Goal: Use online tool/utility: Utilize a website feature to perform a specific function

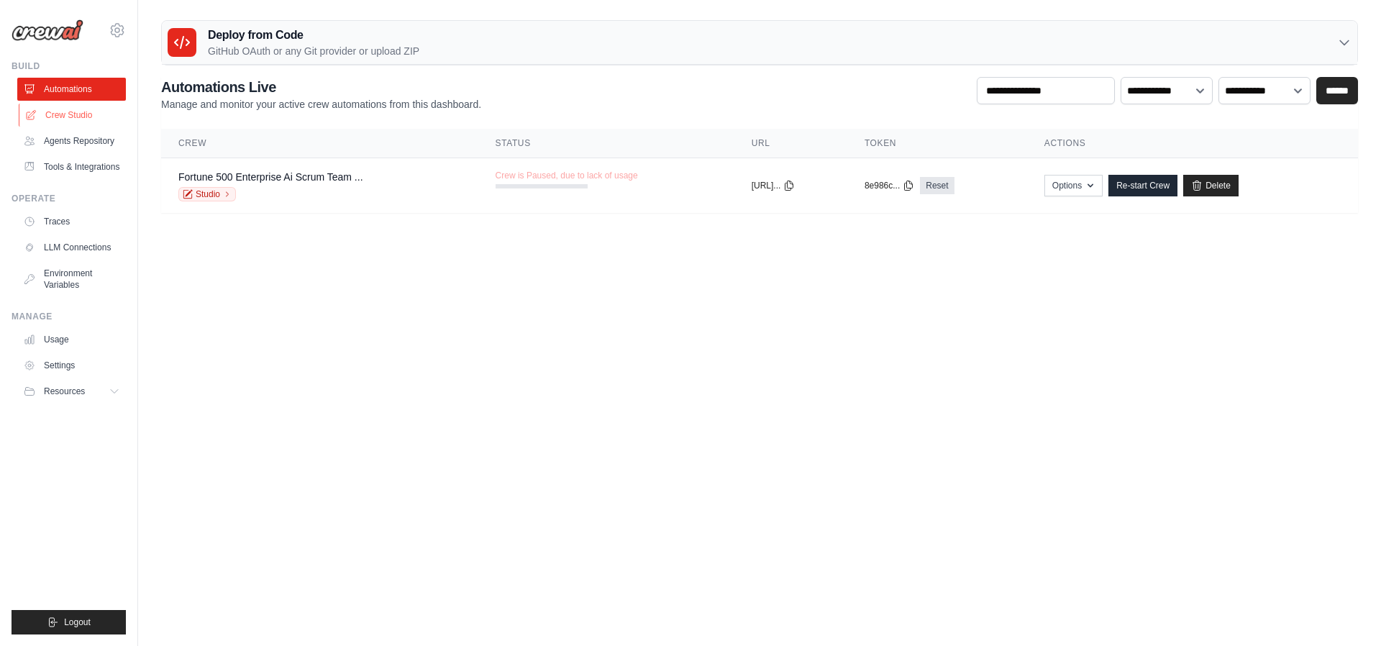
click at [54, 121] on link "Crew Studio" at bounding box center [73, 115] width 109 height 23
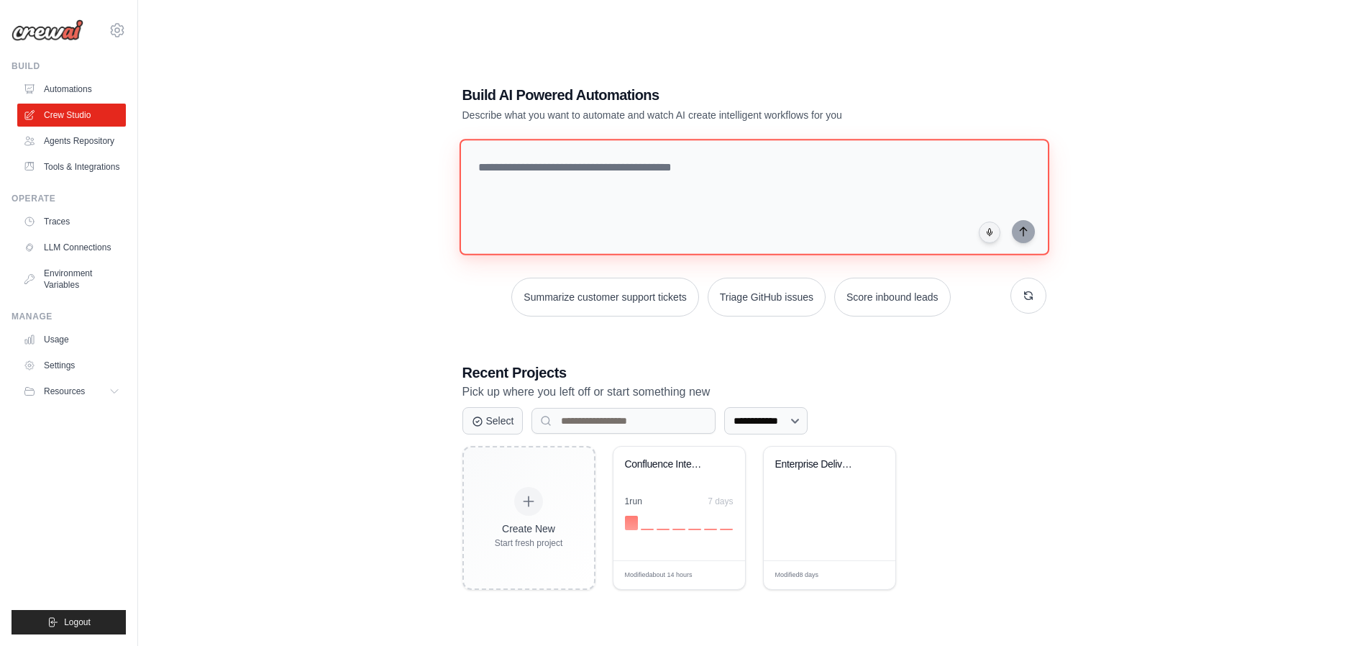
click at [551, 159] on textarea at bounding box center [754, 197] width 590 height 117
type textarea "*"
type textarea "**********"
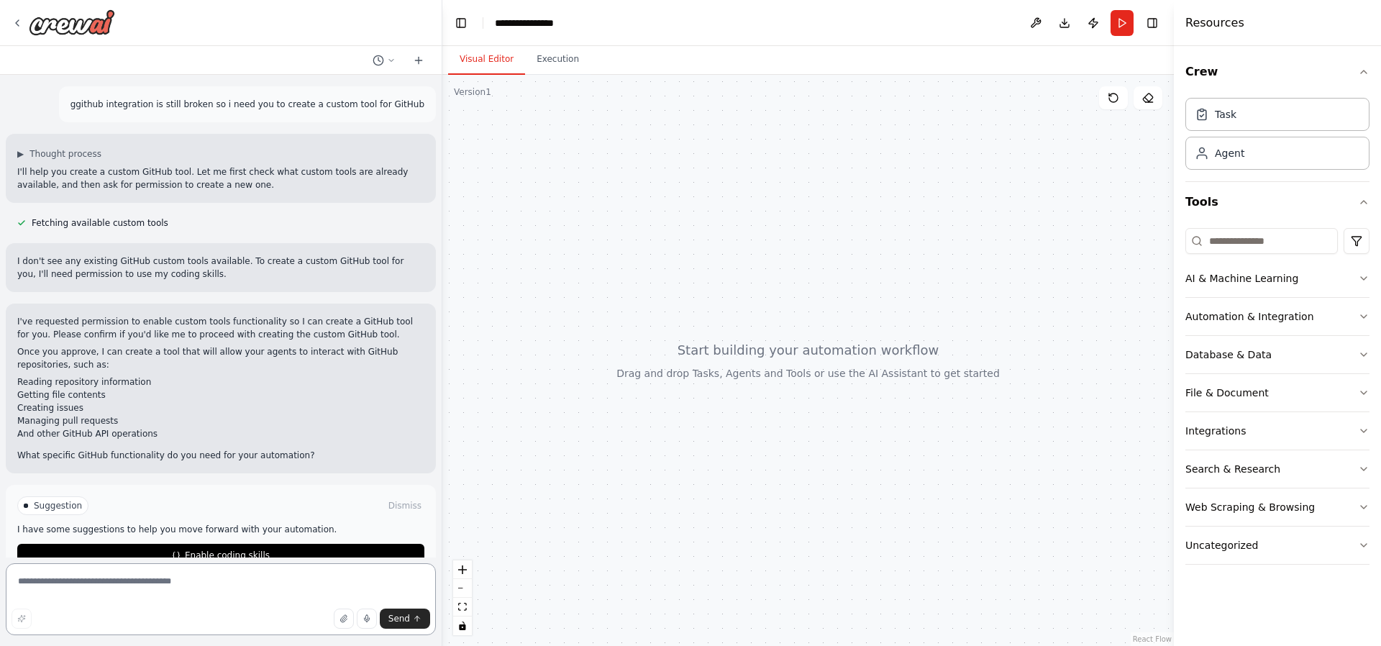
scroll to position [32, 0]
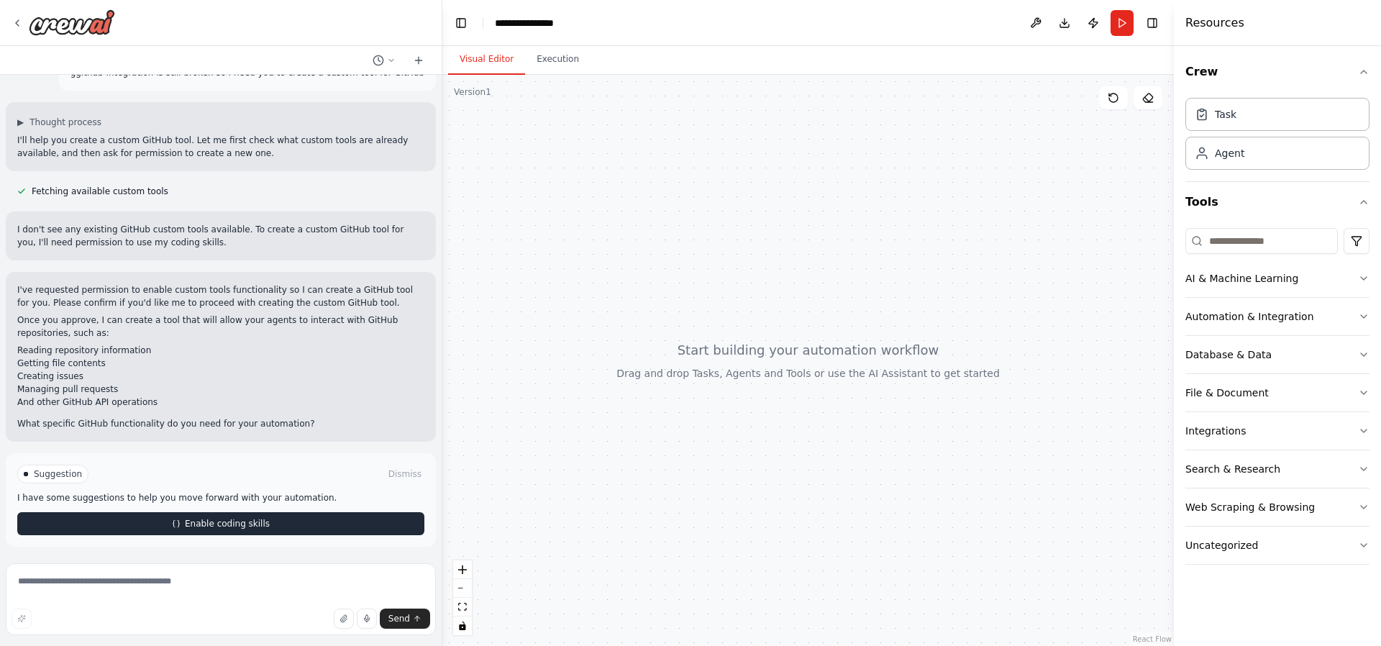
click at [204, 522] on span "Enable coding skills" at bounding box center [227, 524] width 85 height 12
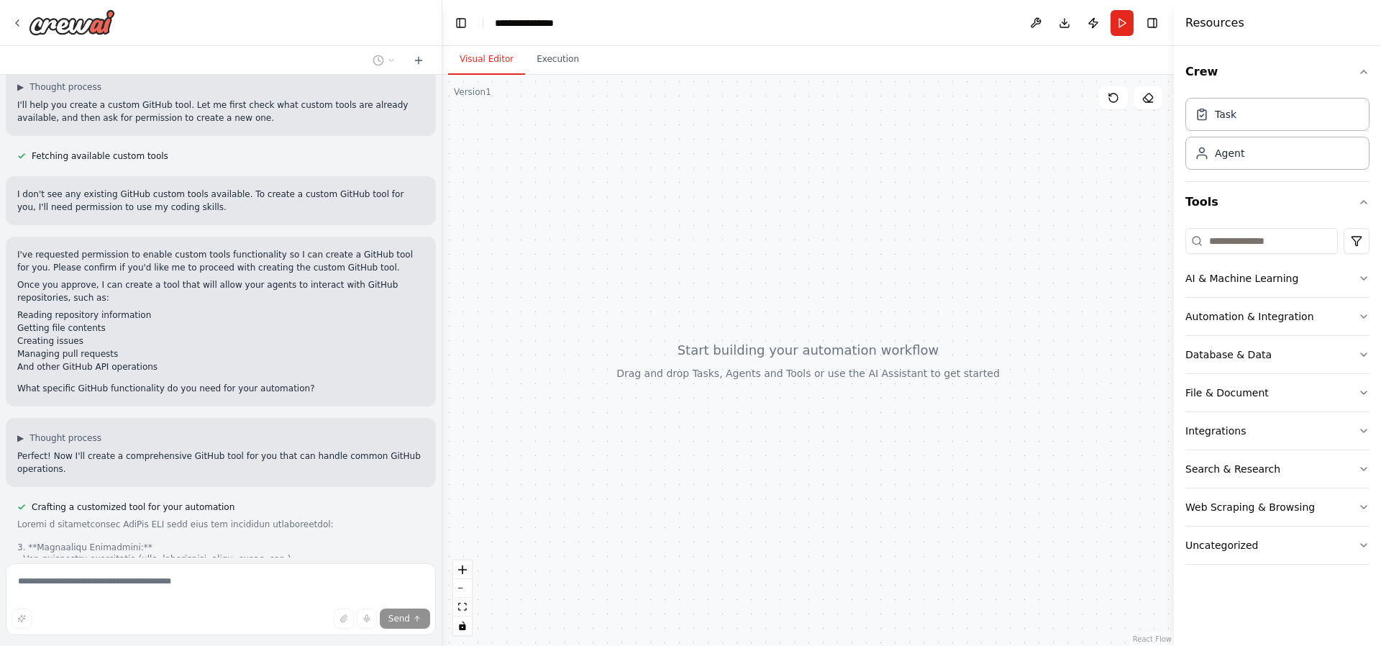
scroll to position [0, 0]
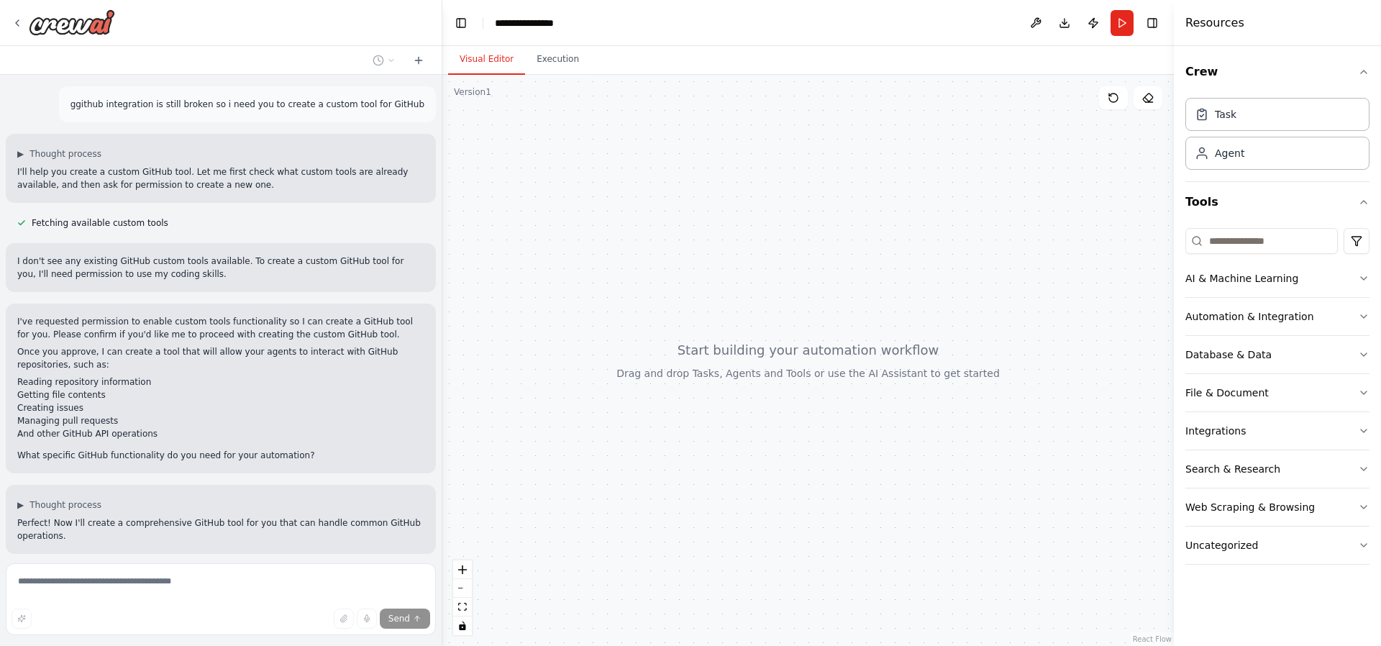
click at [152, 102] on p "ggithub integration is still broken so i need you to create a custom tool for G…" at bounding box center [247, 104] width 354 height 13
copy p "ggithub integration is still broken so i need you to create a custom tool for G…"
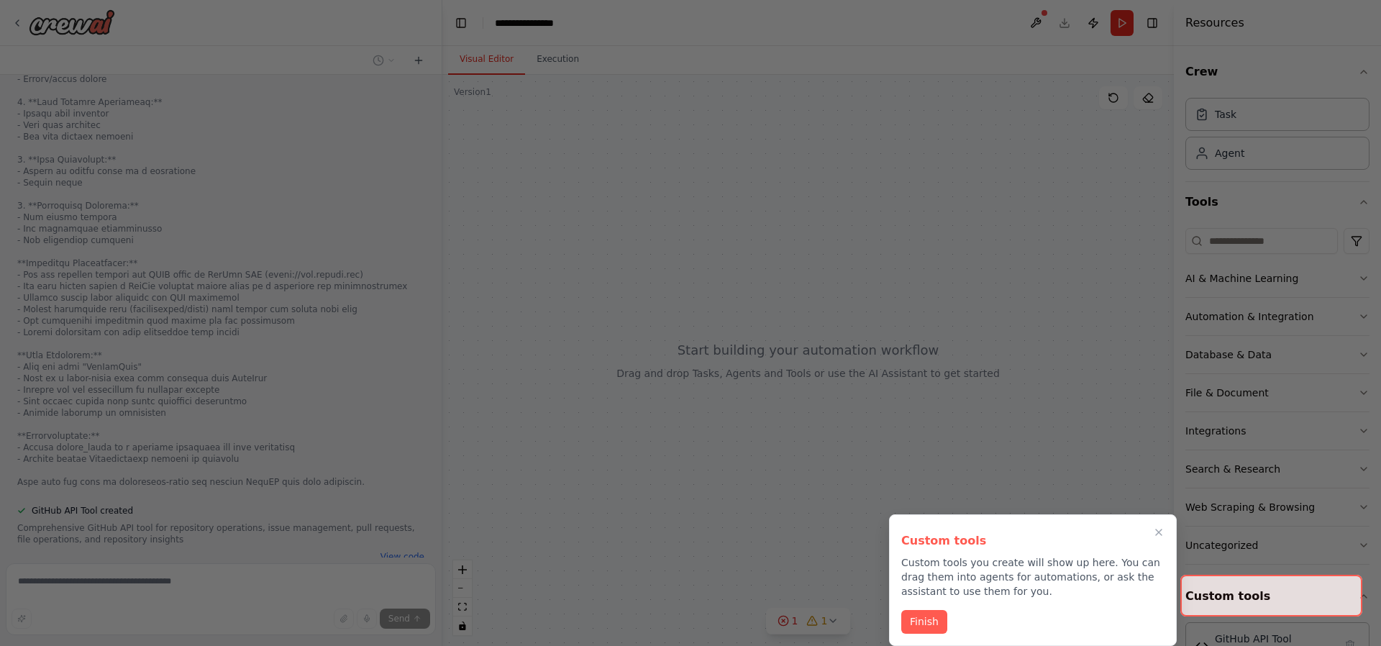
scroll to position [748, 0]
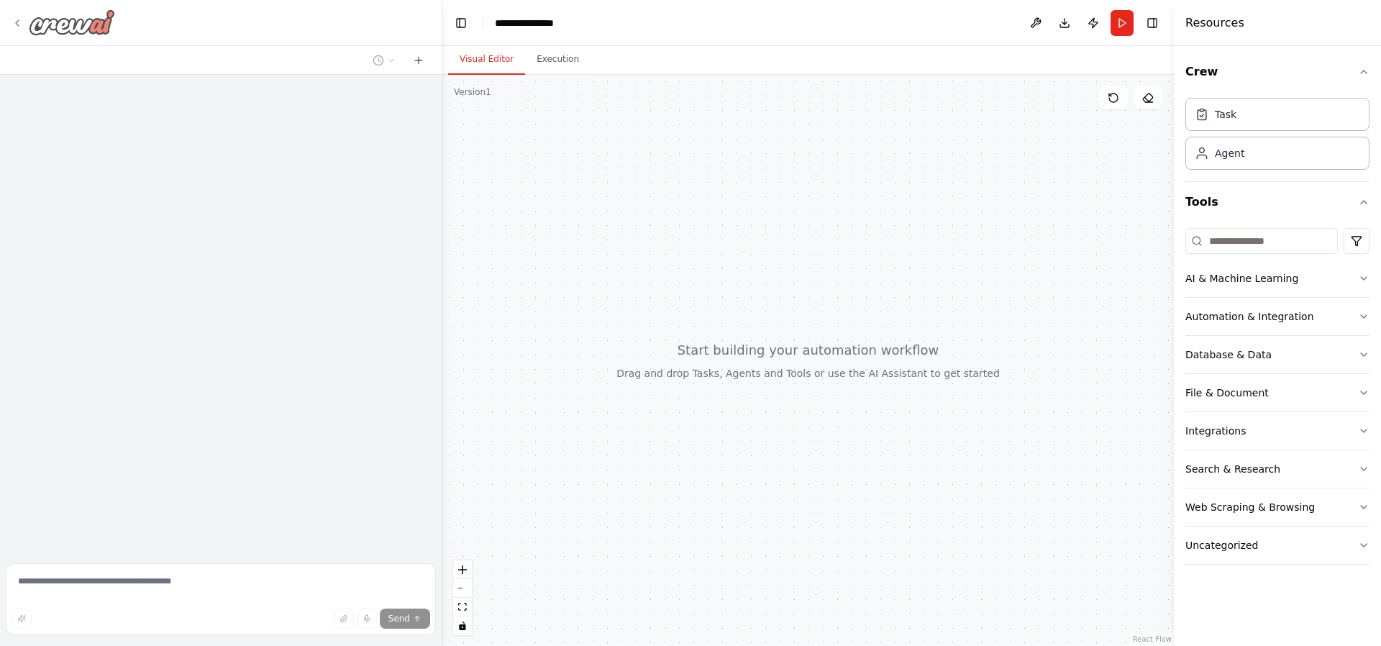
click at [58, 29] on img at bounding box center [72, 22] width 86 height 26
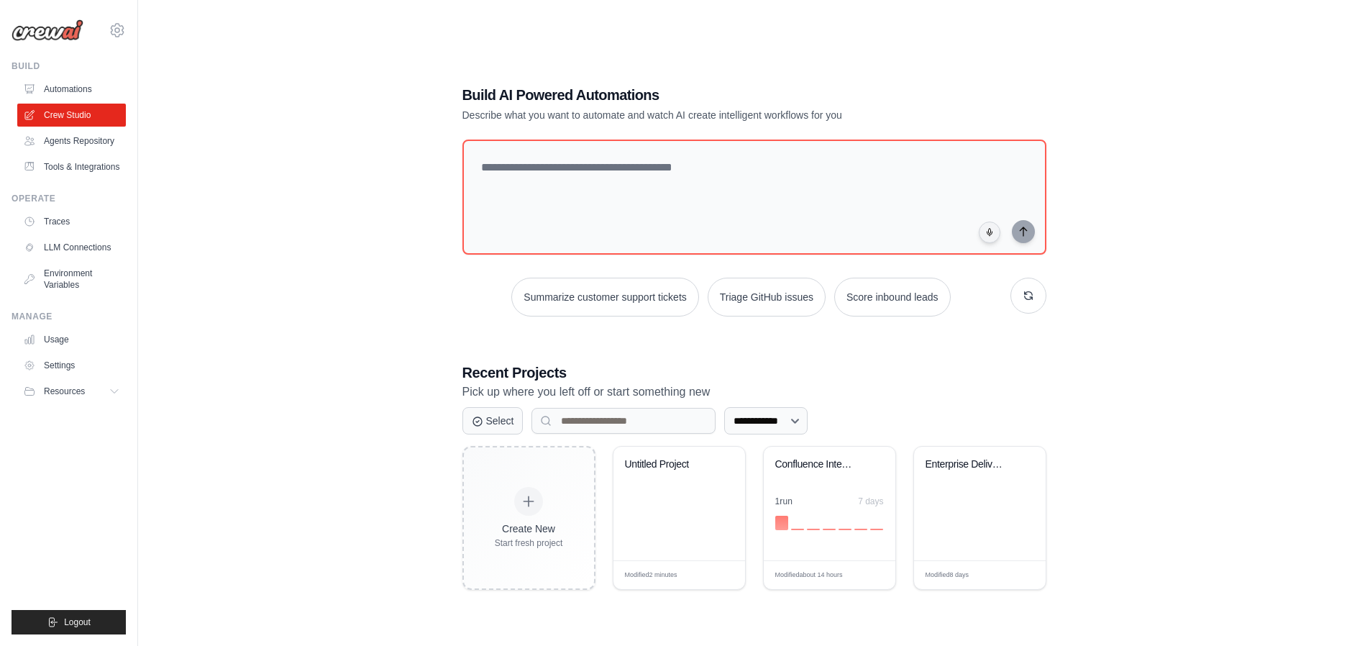
scroll to position [29, 0]
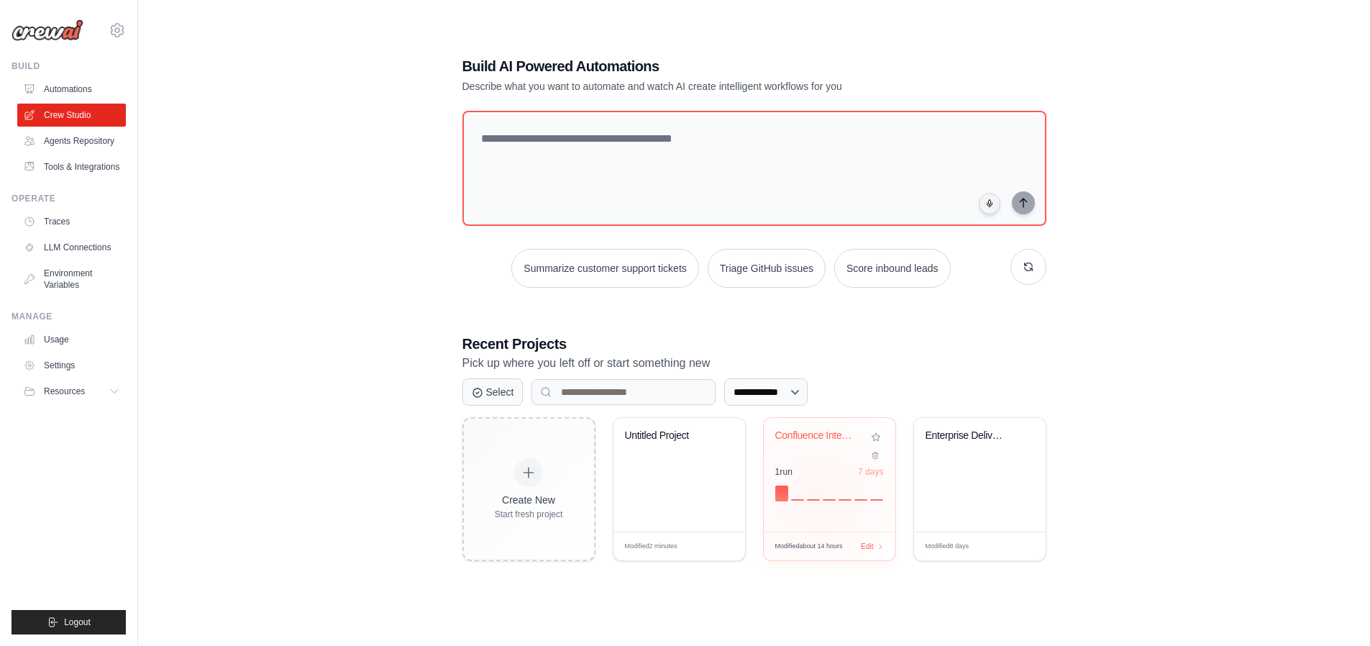
click at [818, 497] on div at bounding box center [829, 491] width 109 height 17
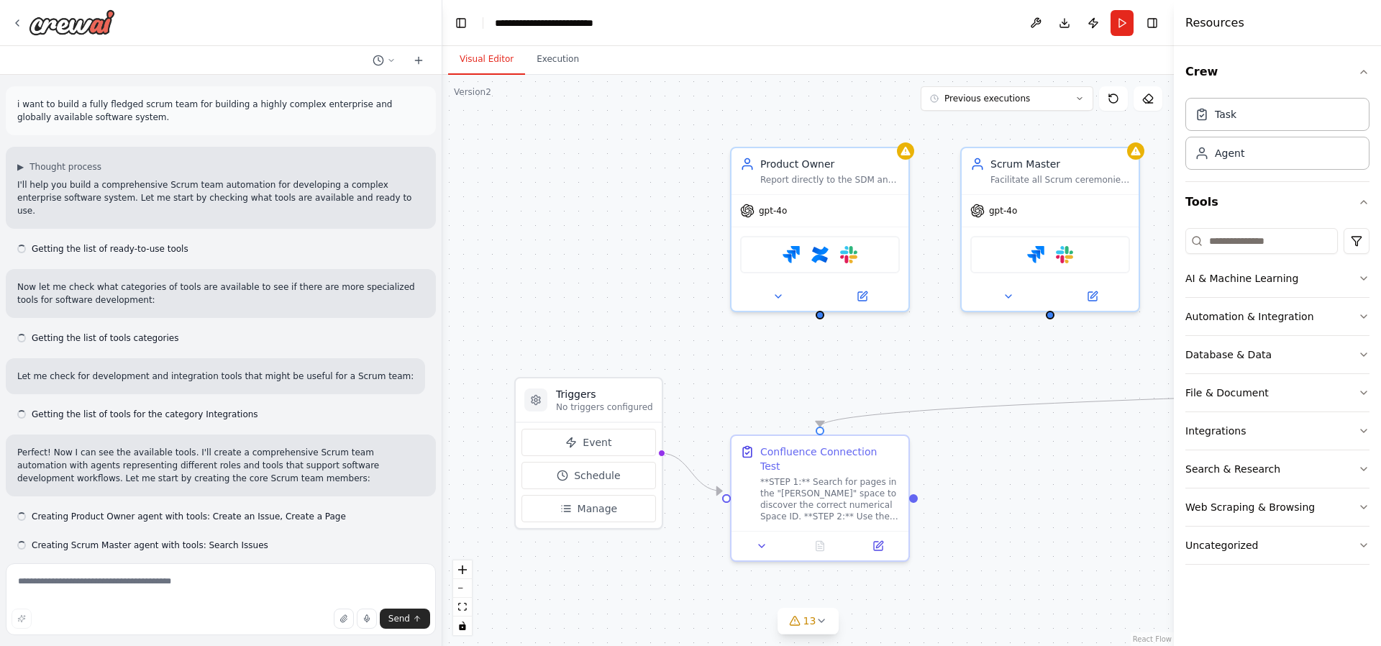
scroll to position [51928, 0]
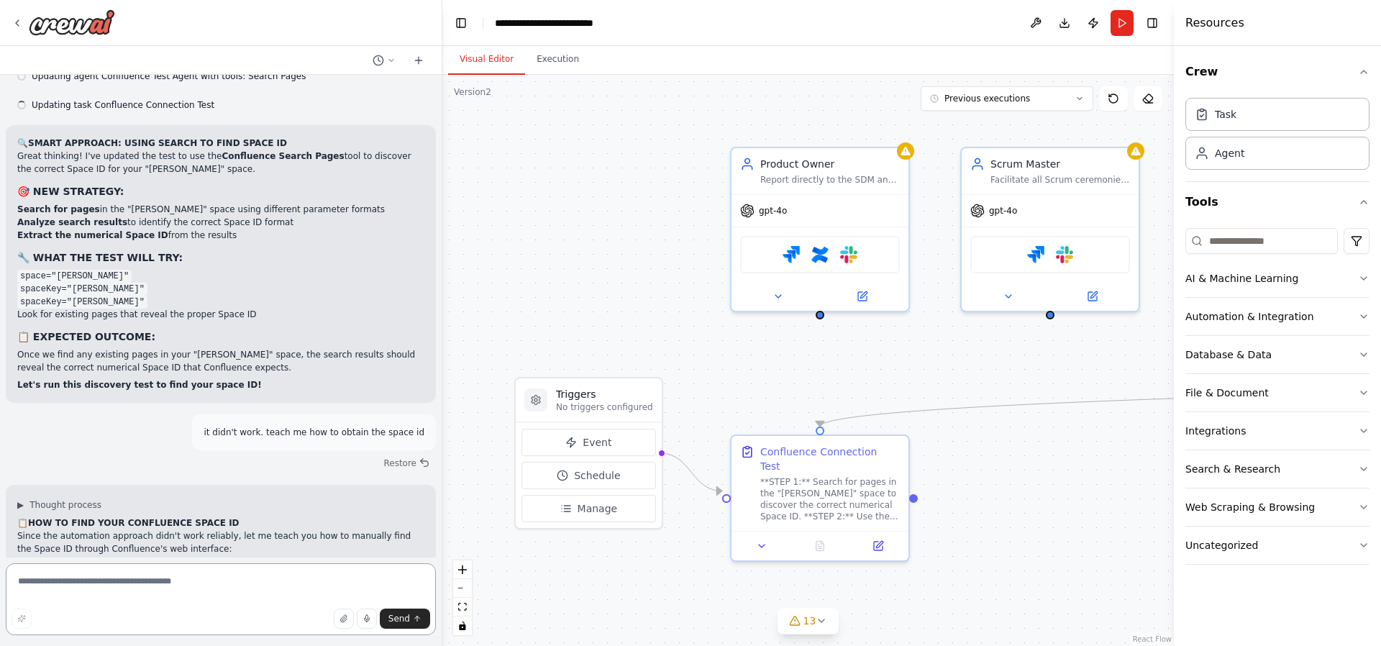
click at [138, 586] on textarea at bounding box center [221, 599] width 430 height 72
click at [81, 588] on textarea at bounding box center [221, 599] width 430 height 72
paste textarea "**********"
type textarea "**********"
